Goal: Navigation & Orientation: Find specific page/section

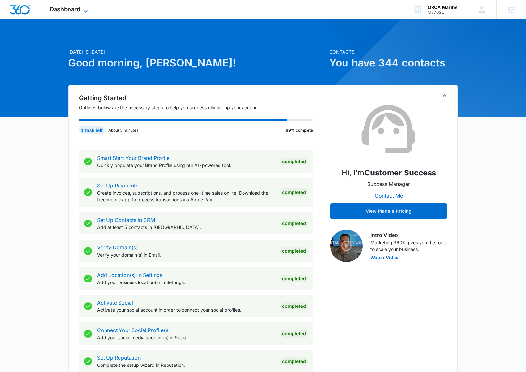
click at [64, 12] on span "Dashboard" at bounding box center [65, 9] width 31 height 7
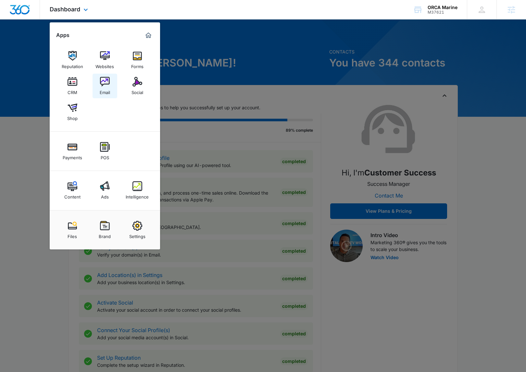
click at [107, 90] on div "Email" at bounding box center [105, 91] width 10 height 8
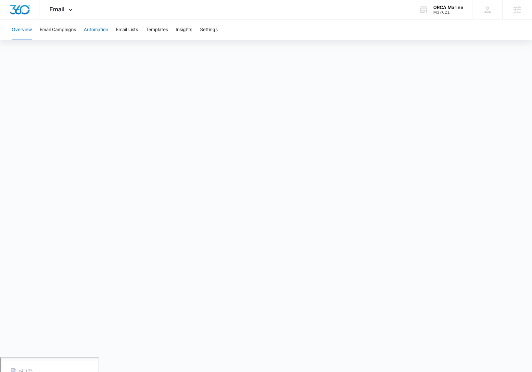
click at [92, 31] on button "Automation" at bounding box center [96, 29] width 24 height 21
click at [64, 29] on button "Email Campaigns" at bounding box center [58, 29] width 36 height 21
click at [157, 31] on button "Templates" at bounding box center [157, 29] width 22 height 21
click at [56, 9] on span "Email" at bounding box center [57, 9] width 15 height 7
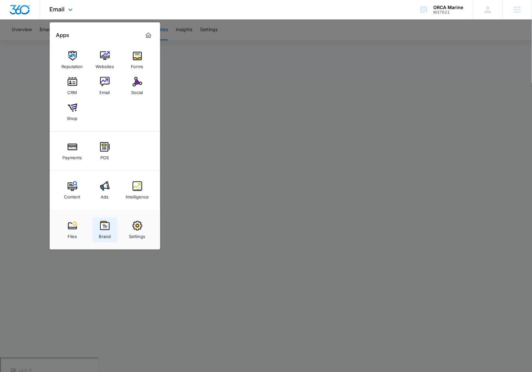
click at [104, 221] on img at bounding box center [105, 226] width 10 height 10
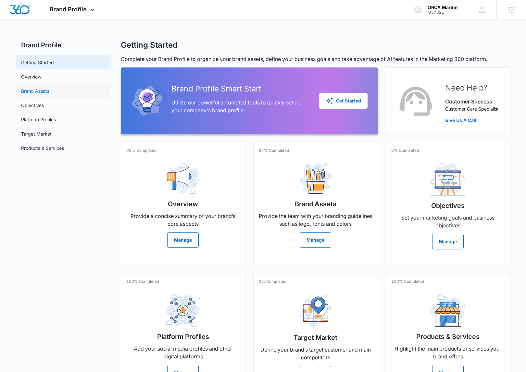
click at [42, 88] on link "Brand Assets" at bounding box center [35, 91] width 28 height 7
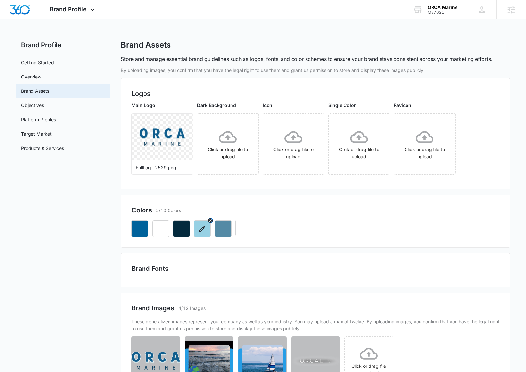
click at [202, 229] on icon "button" at bounding box center [202, 229] width 6 height 6
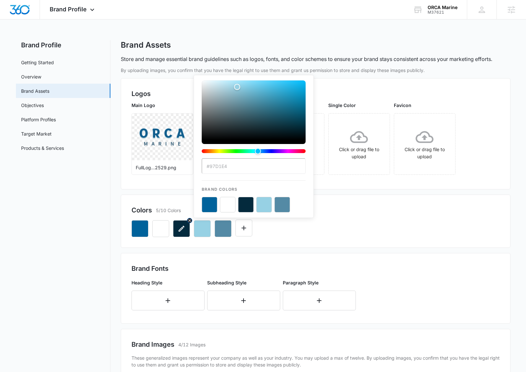
click at [181, 235] on button "button" at bounding box center [181, 228] width 17 height 17
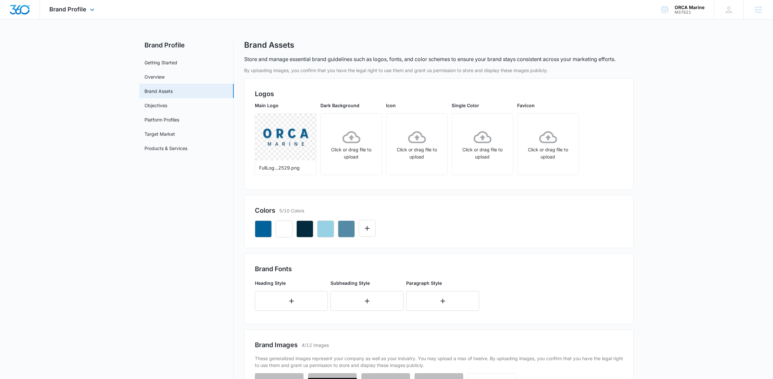
click at [68, 0] on div "Brand Profile Apps Reputation Websites Forms CRM Email Social Shop Payments POS…" at bounding box center [73, 9] width 66 height 19
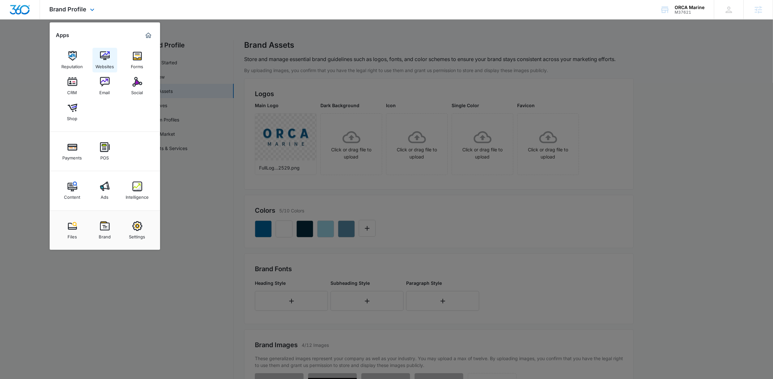
click at [111, 69] on div "Websites" at bounding box center [104, 65] width 19 height 8
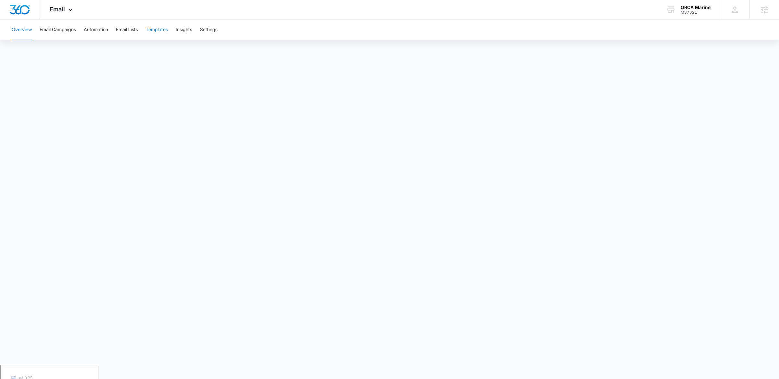
click at [154, 25] on button "Templates" at bounding box center [157, 29] width 22 height 21
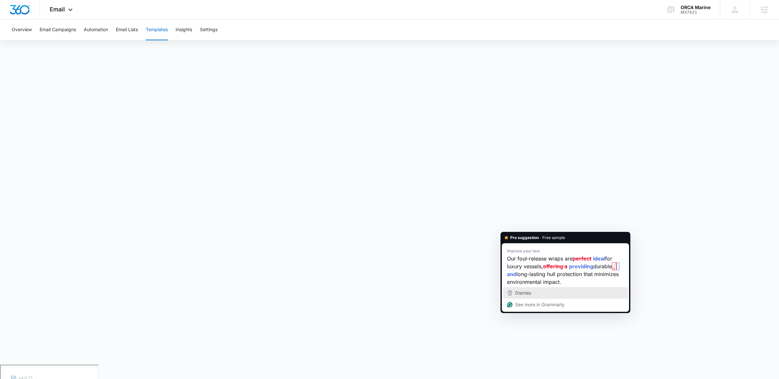
click at [525, 289] on div "Dismiss" at bounding box center [522, 293] width 17 height 10
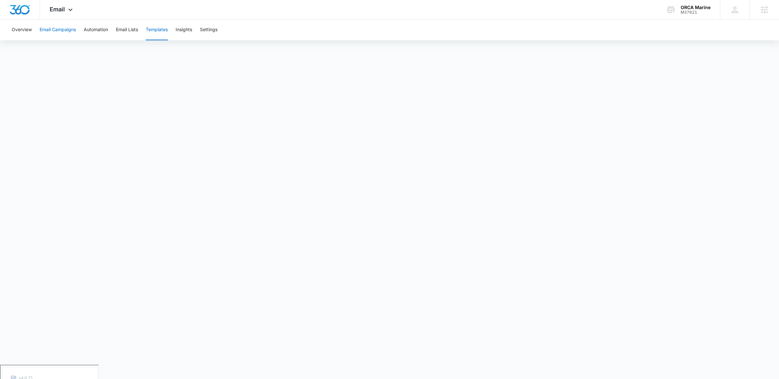
click at [64, 28] on button "Email Campaigns" at bounding box center [58, 29] width 36 height 21
click at [61, 9] on span "Email" at bounding box center [57, 9] width 15 height 7
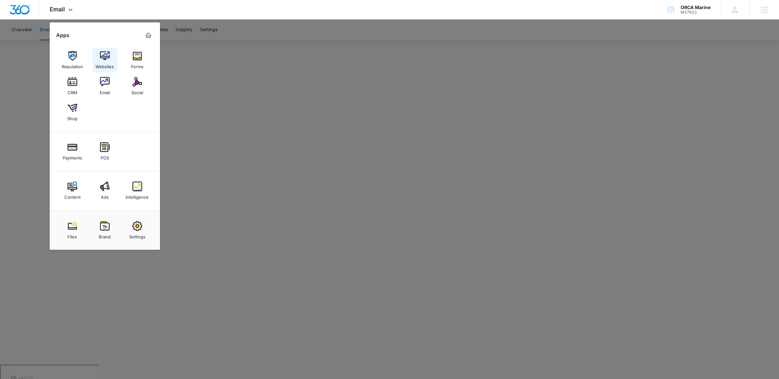
click at [112, 61] on div "Websites" at bounding box center [104, 65] width 19 height 8
